Goal: Navigation & Orientation: Find specific page/section

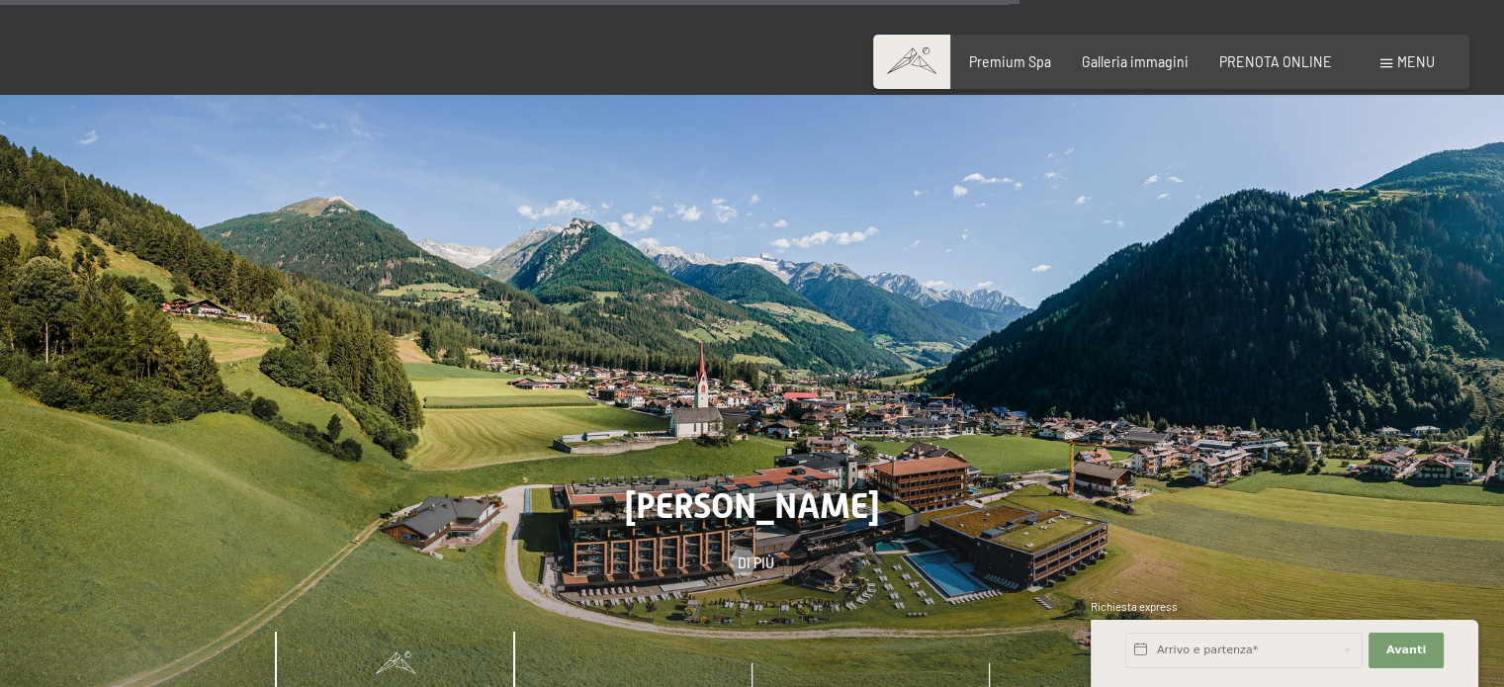
scroll to position [5668, 0]
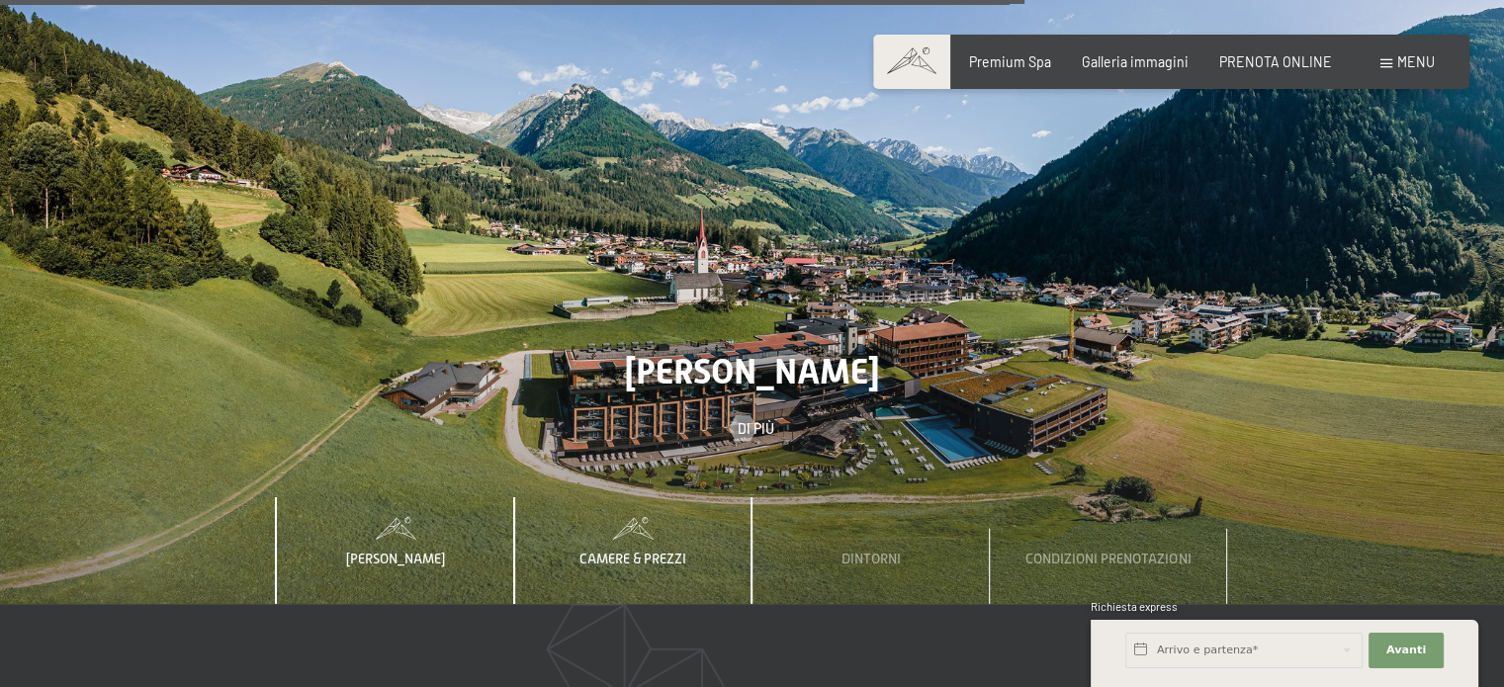
click at [668, 551] on span "Camere & Prezzi" at bounding box center [633, 559] width 107 height 16
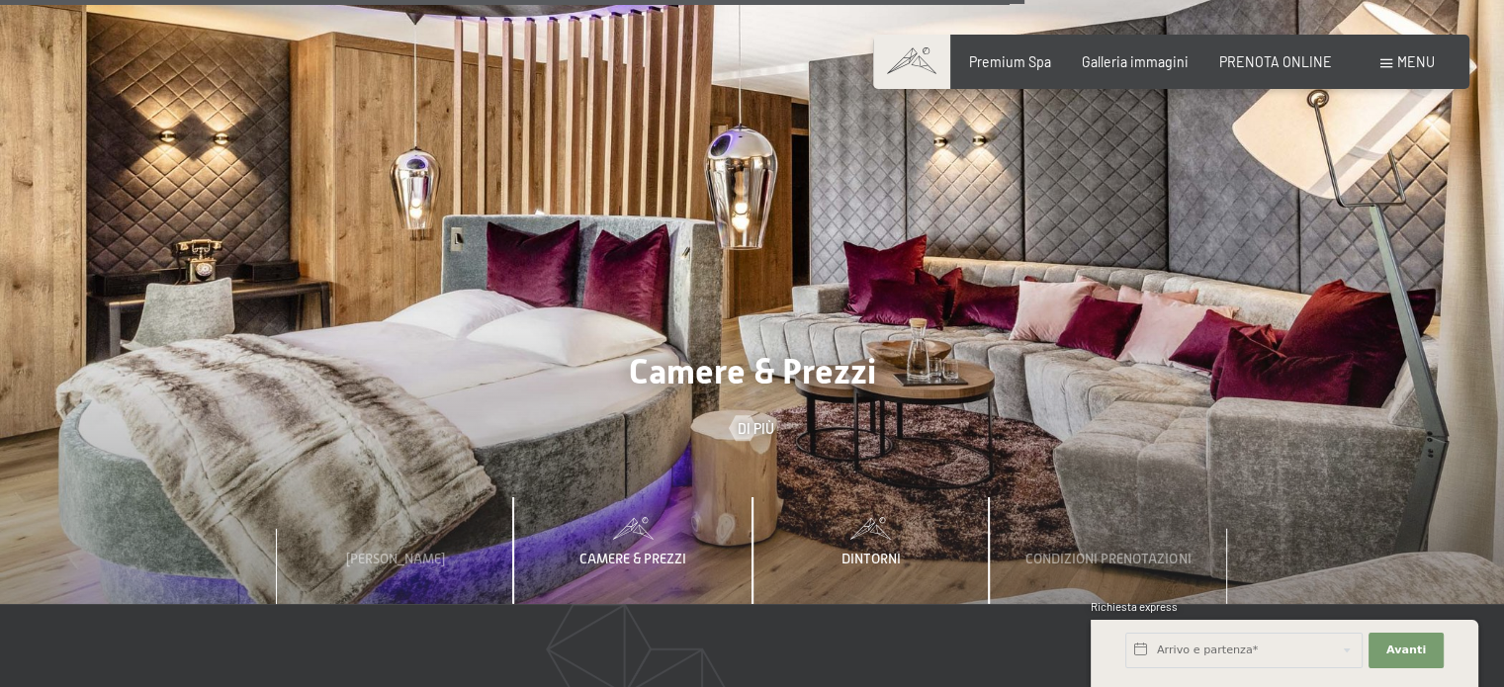
click at [815, 513] on div "Dintorni" at bounding box center [871, 551] width 237 height 107
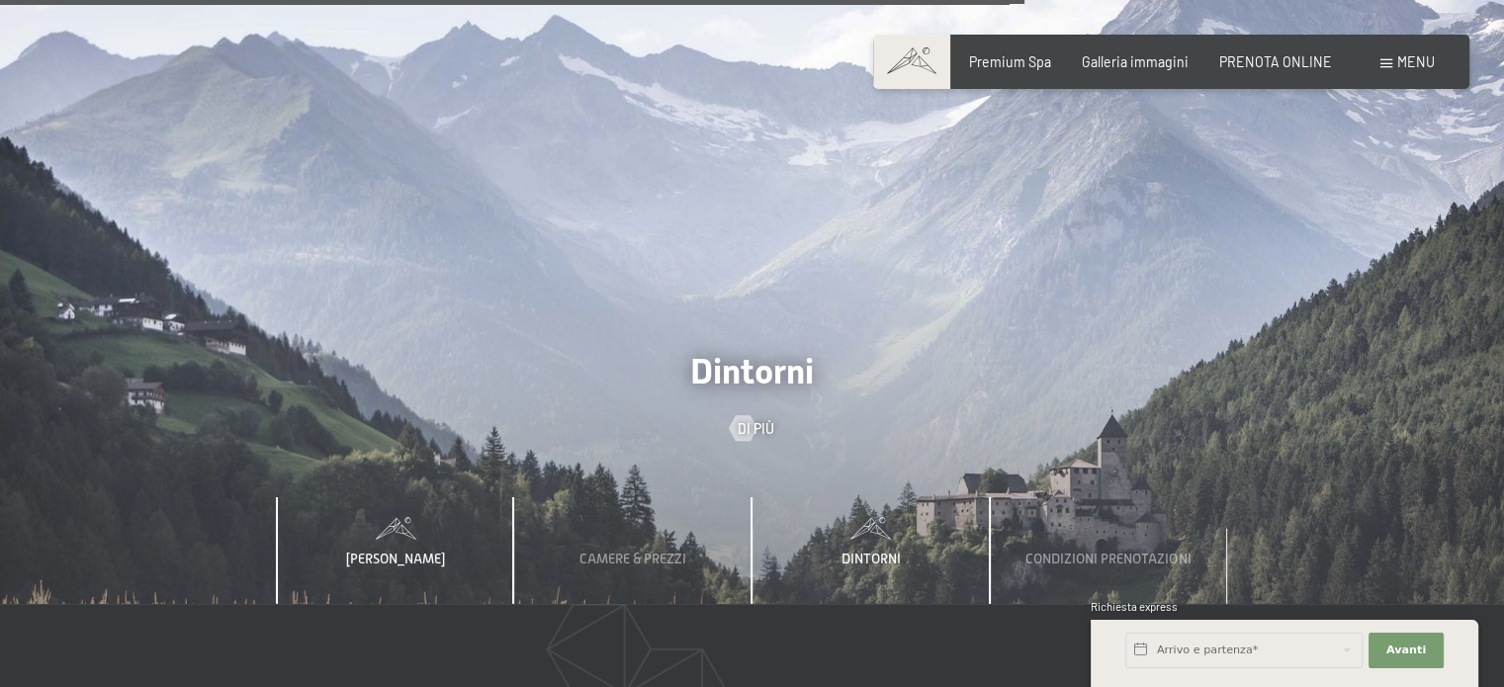
click at [433, 551] on span "[PERSON_NAME]" at bounding box center [395, 559] width 99 height 16
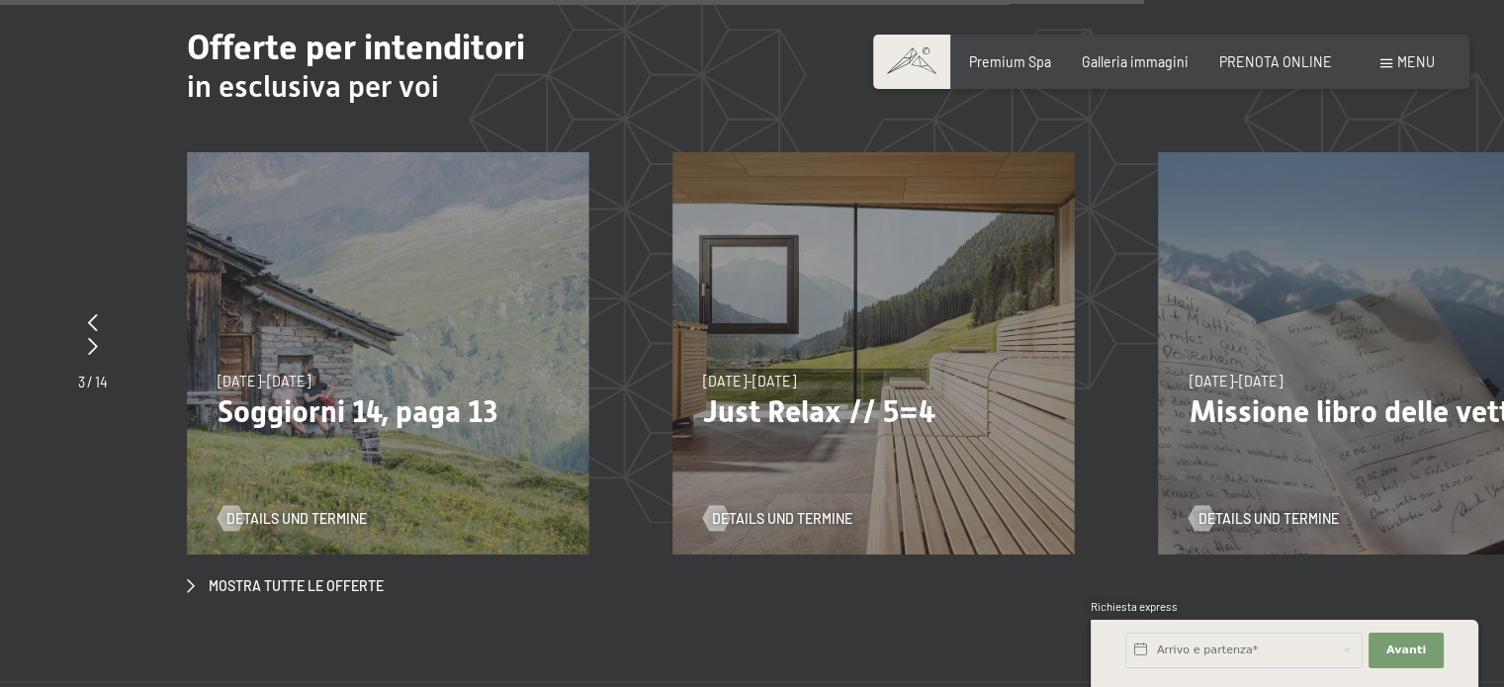
scroll to position [6334, 0]
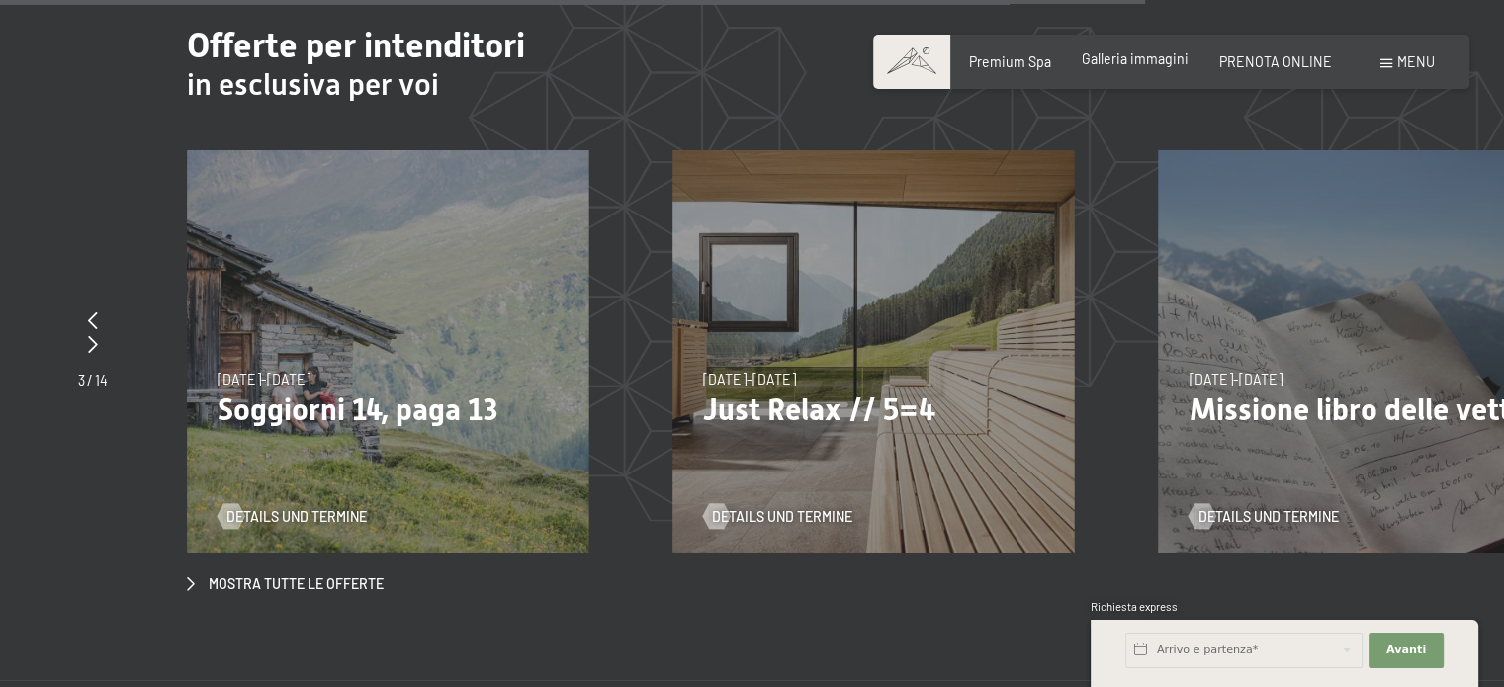
click at [1170, 57] on span "Galleria immagini" at bounding box center [1135, 58] width 107 height 17
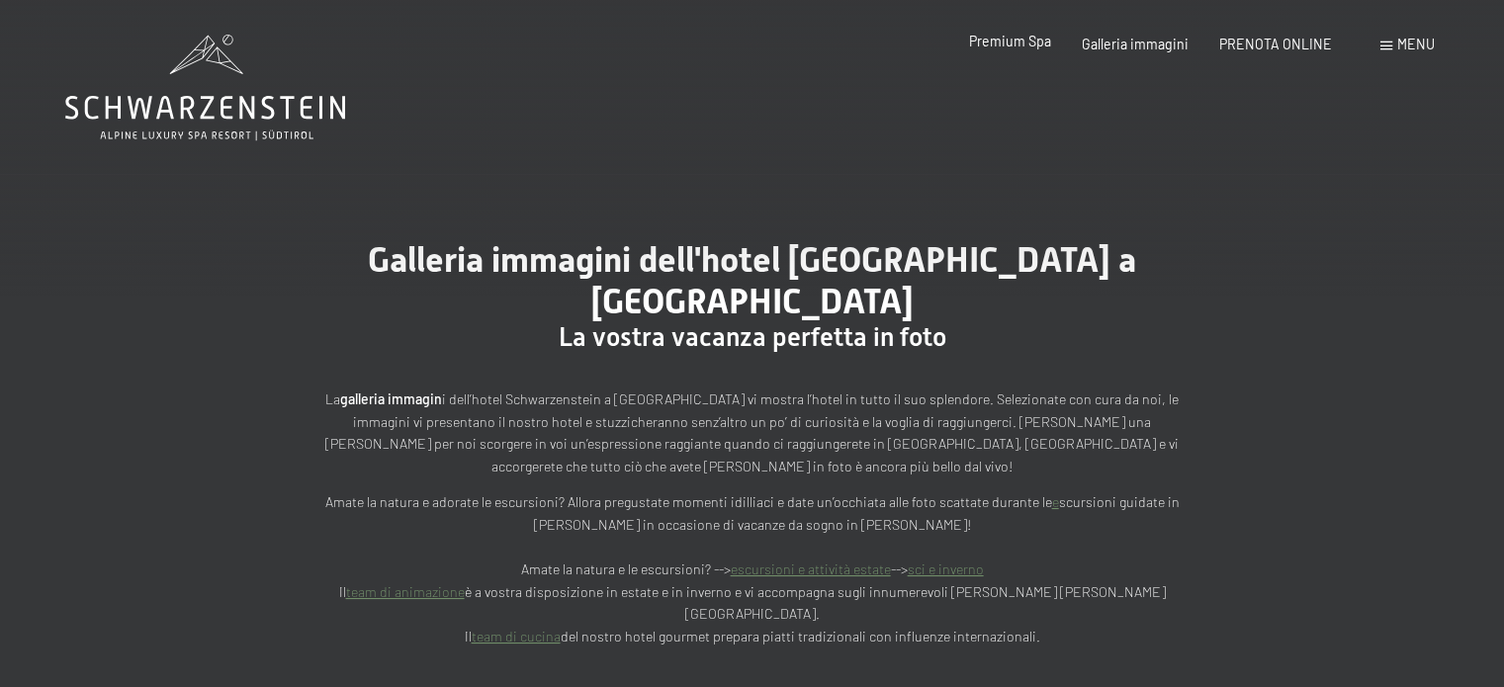
click at [1045, 43] on span "Premium Spa" at bounding box center [1010, 41] width 82 height 17
